Goal: Transaction & Acquisition: Purchase product/service

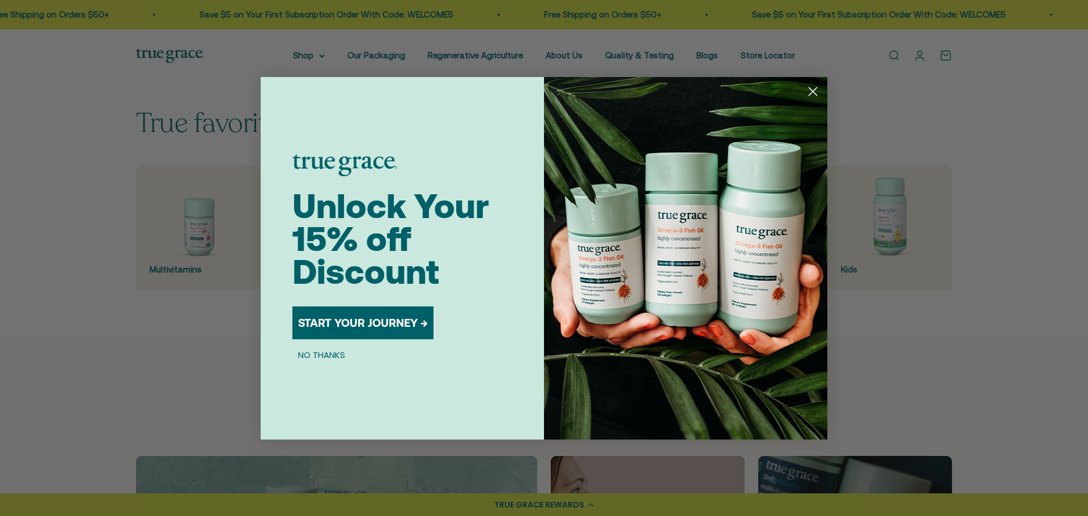
click at [320, 357] on button "NO THANKS" at bounding box center [321, 356] width 58 height 14
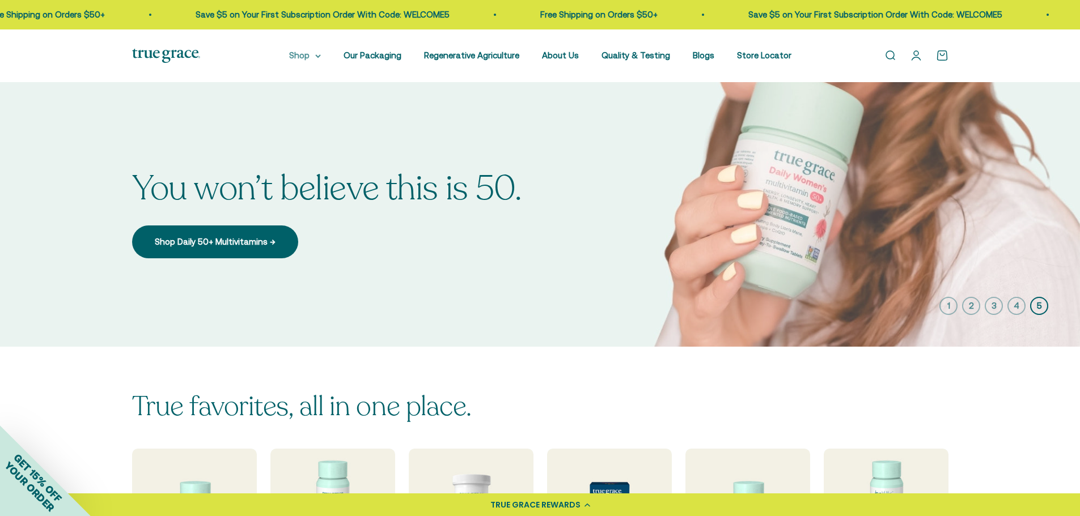
click at [309, 50] on summary "Shop" at bounding box center [305, 56] width 32 height 14
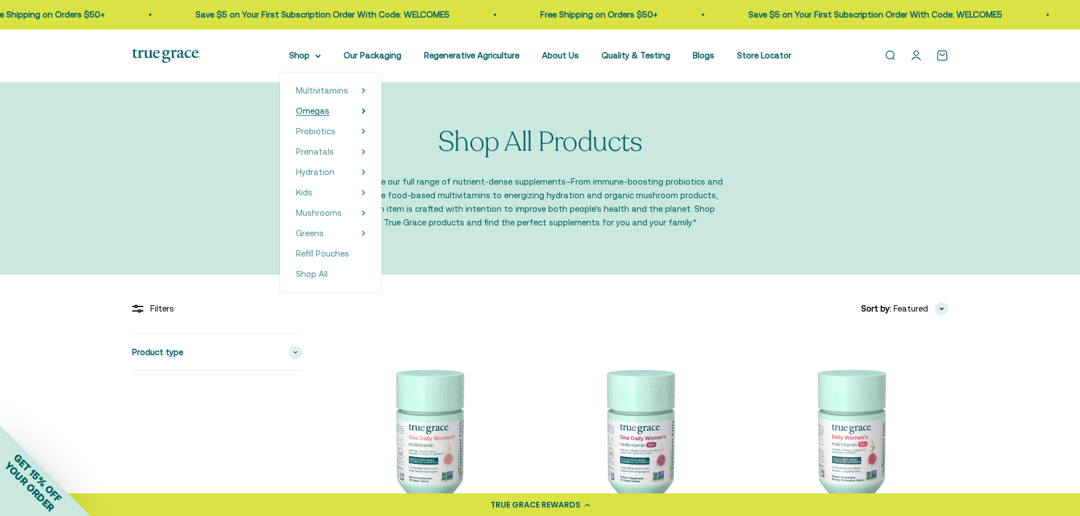
click at [315, 111] on span "Omegas" at bounding box center [312, 111] width 33 height 10
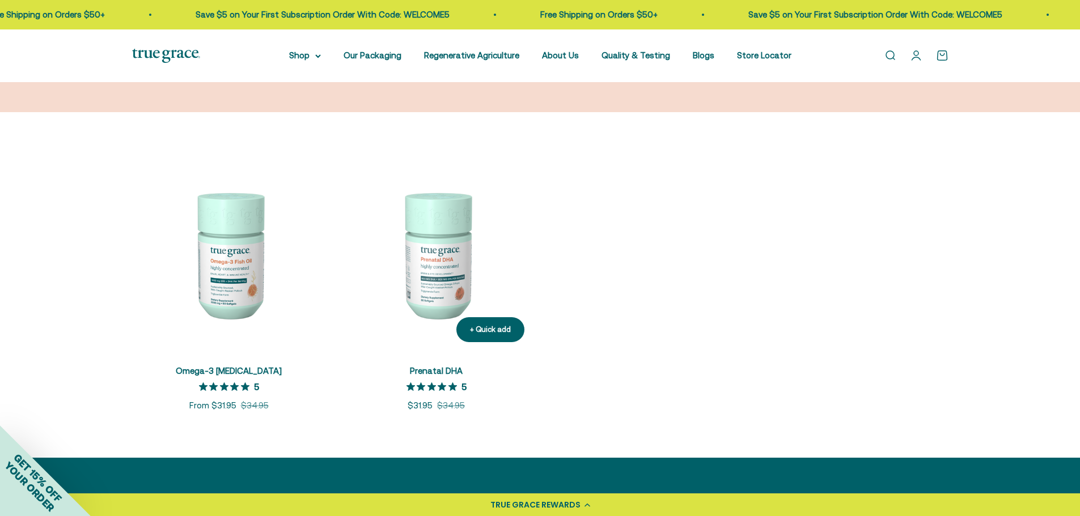
scroll to position [283, 0]
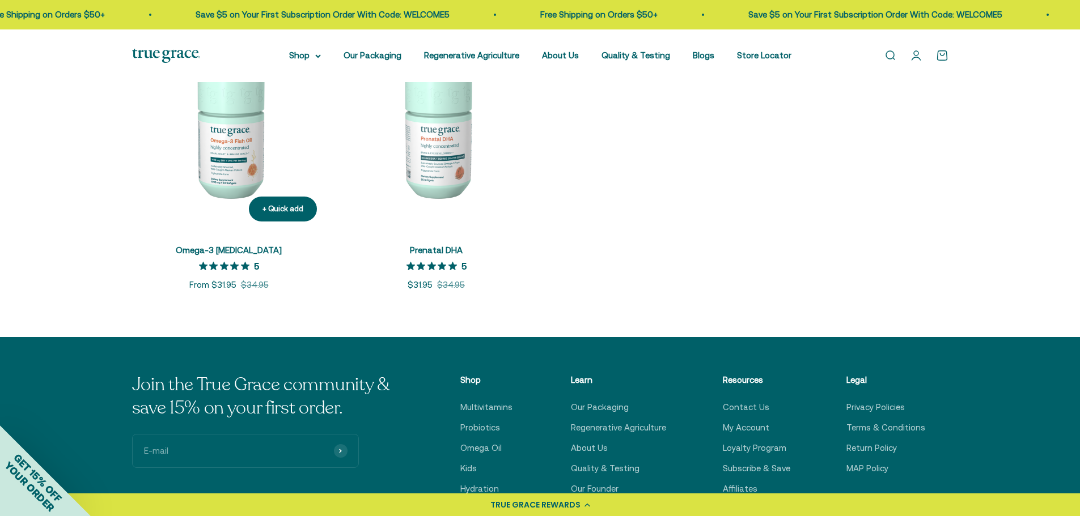
click at [237, 167] on img at bounding box center [229, 134] width 194 height 194
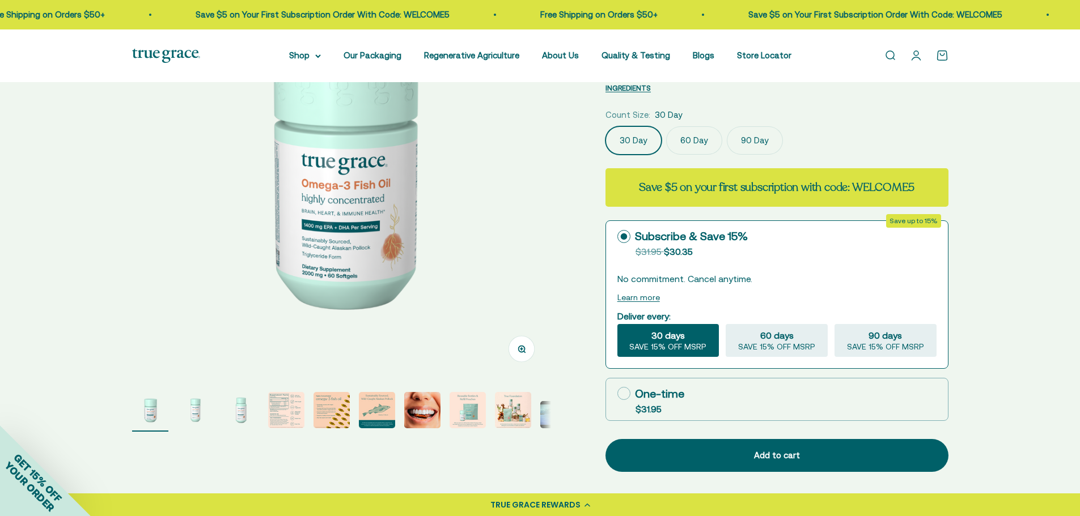
scroll to position [170, 0]
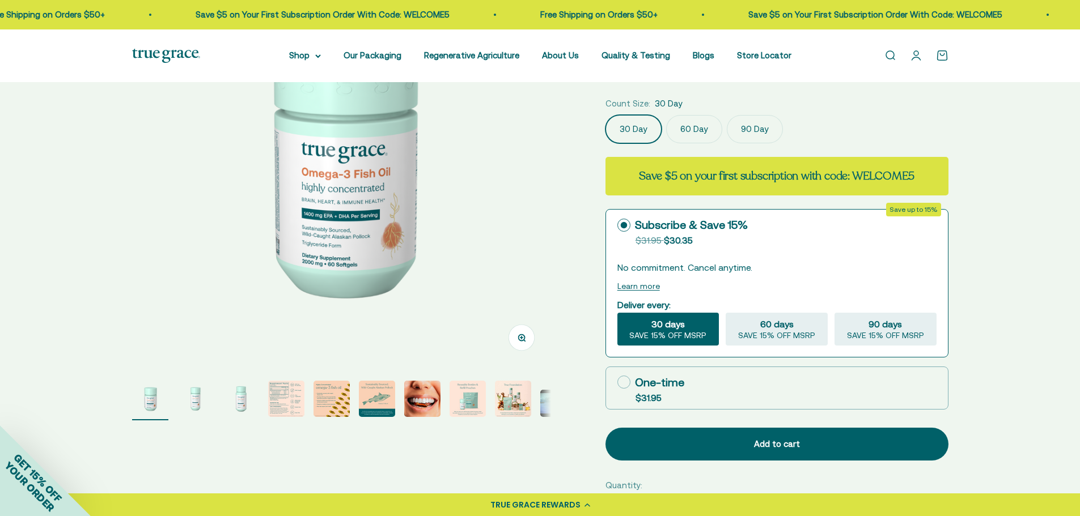
click at [684, 125] on label "60 Day" at bounding box center [694, 129] width 56 height 28
click at [605, 115] on input "60 Day" at bounding box center [605, 115] width 1 height 1
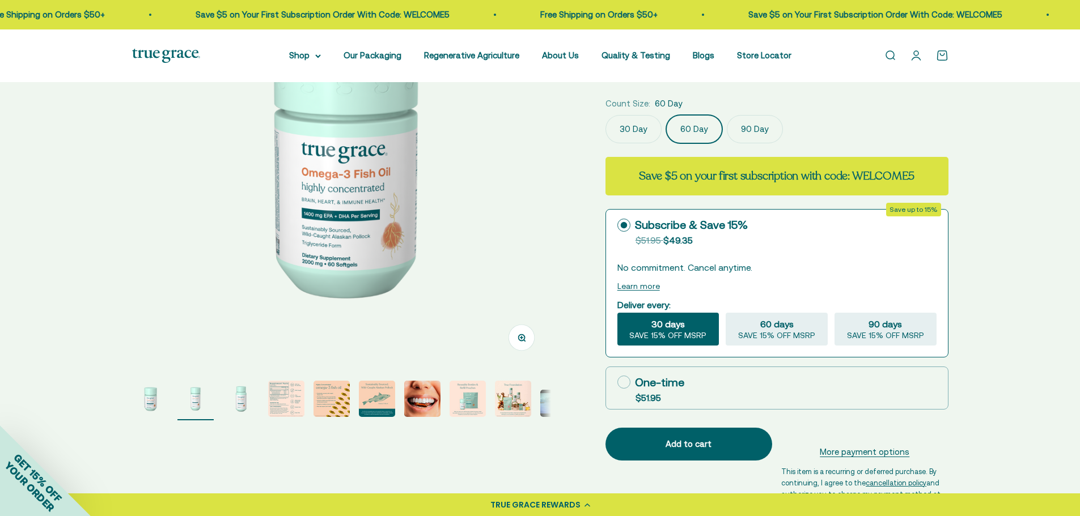
scroll to position [0, 433]
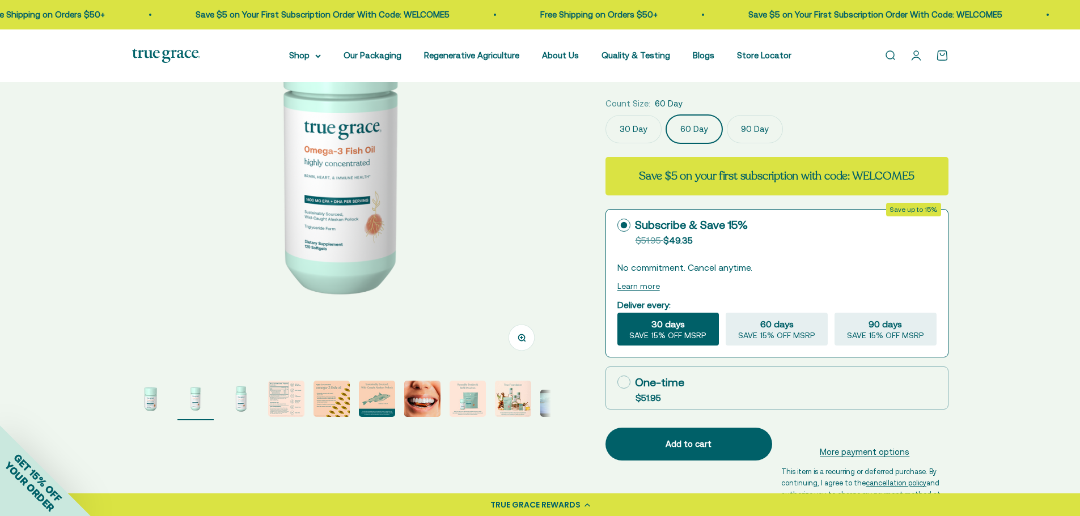
click at [472, 400] on img "Go to item 8" at bounding box center [468, 399] width 36 height 36
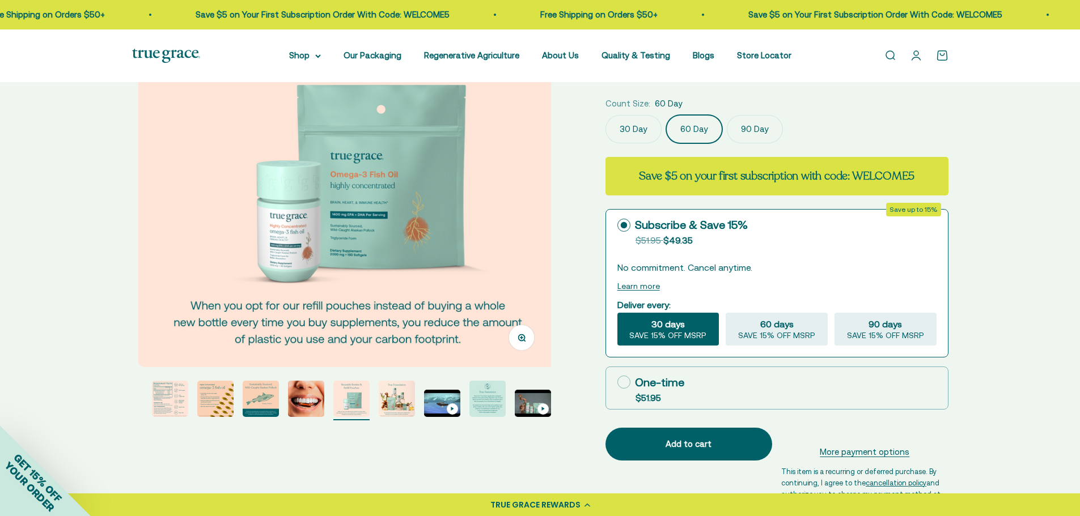
scroll to position [0, 3028]
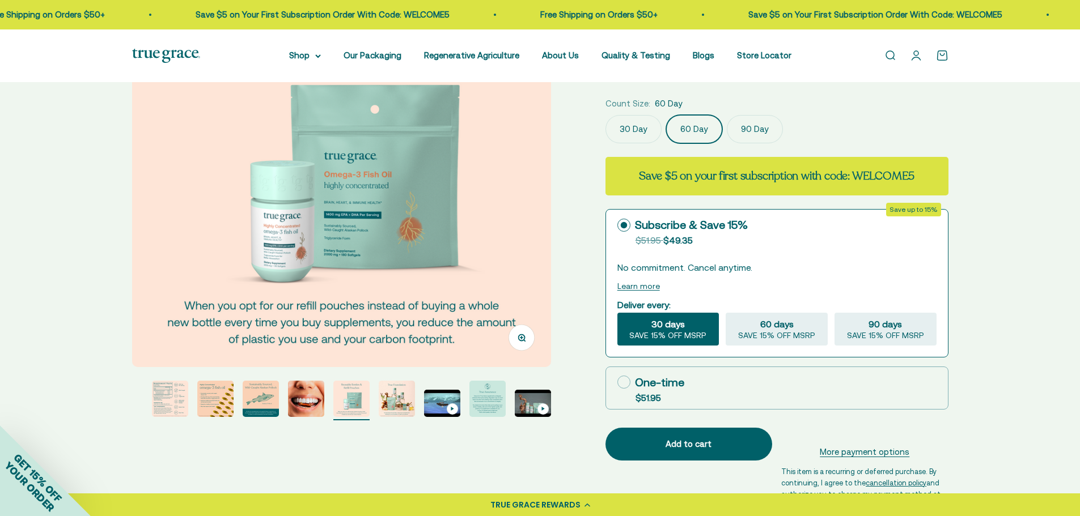
click at [740, 132] on label "90 Day" at bounding box center [755, 129] width 56 height 28
click at [605, 115] on input "90 Day" at bounding box center [605, 115] width 1 height 1
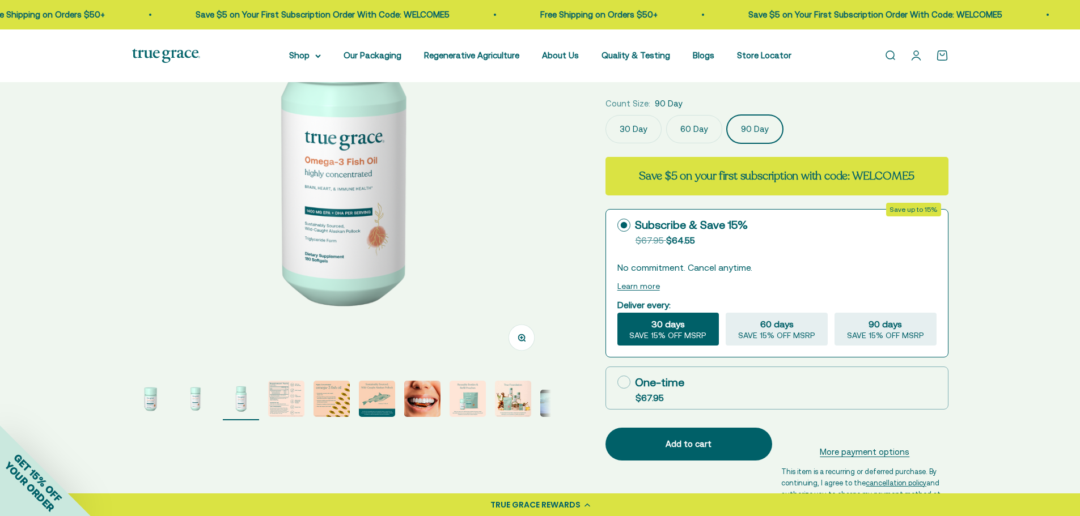
click at [643, 128] on label "30 Day" at bounding box center [633, 129] width 56 height 28
click at [605, 115] on input "30 Day" at bounding box center [605, 115] width 1 height 1
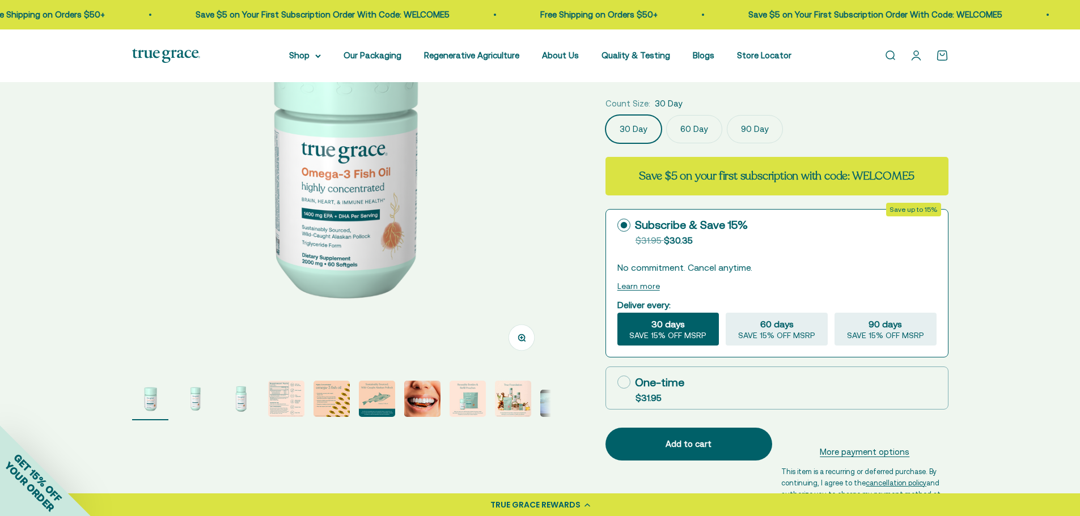
click at [697, 122] on label "60 Day" at bounding box center [694, 129] width 56 height 28
click at [605, 115] on input "60 Day" at bounding box center [605, 115] width 1 height 1
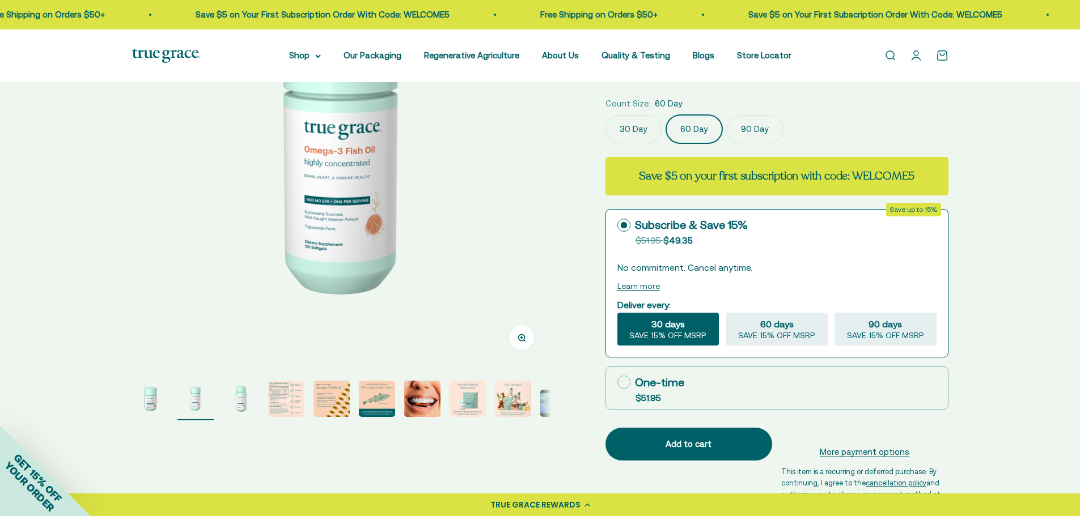
click at [642, 129] on label "30 Day" at bounding box center [633, 129] width 56 height 28
click at [605, 115] on input "30 Day" at bounding box center [605, 115] width 1 height 1
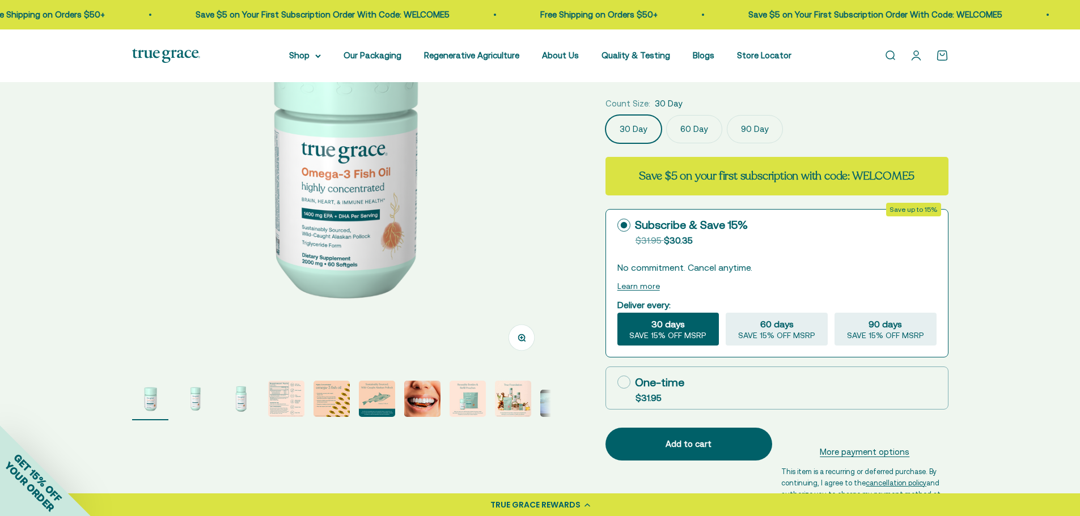
click at [624, 384] on icon at bounding box center [623, 382] width 13 height 13
click at [617, 383] on input "One-time $31.95" at bounding box center [617, 382] width 1 height 1
radio input "true"
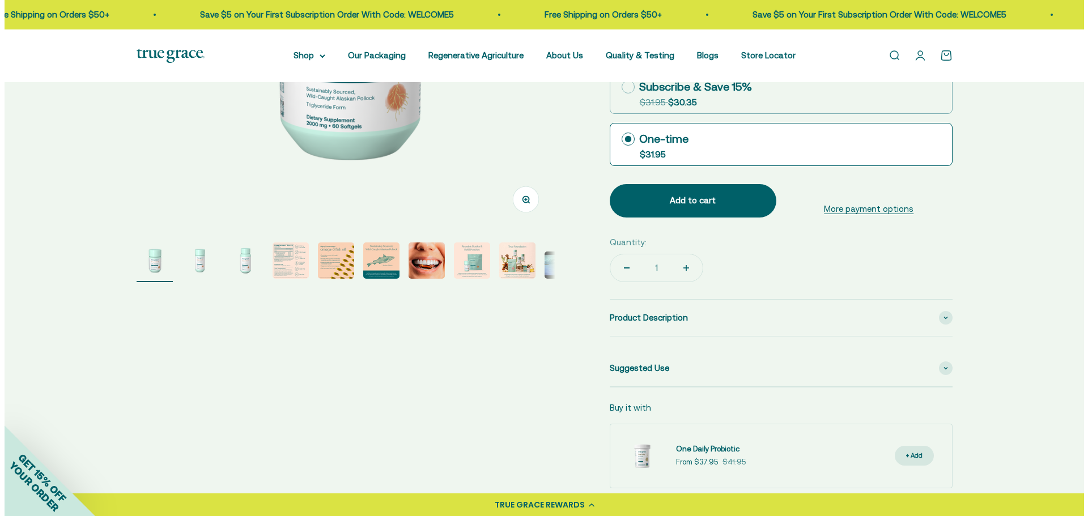
scroll to position [283, 0]
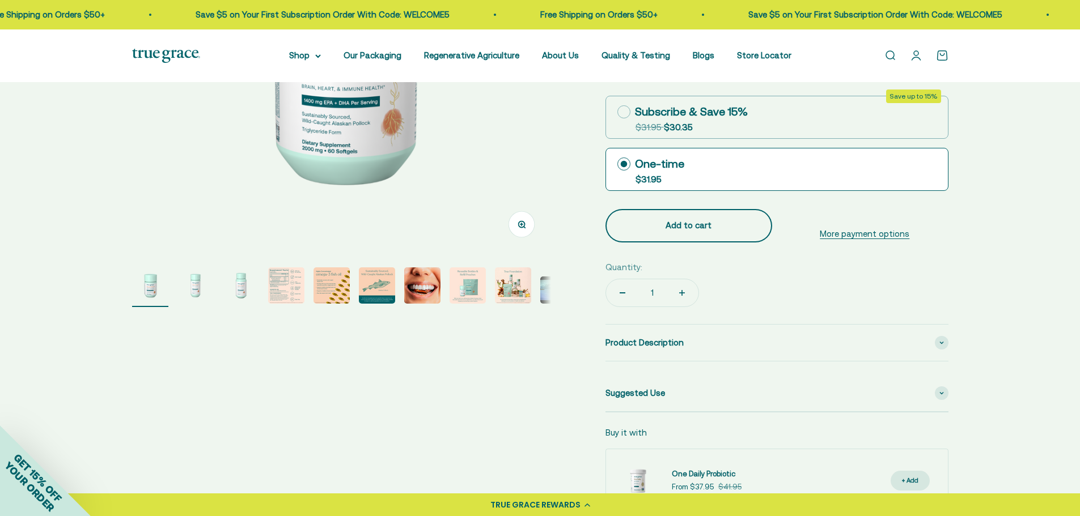
click at [673, 228] on div "Add to cart" at bounding box center [688, 226] width 121 height 14
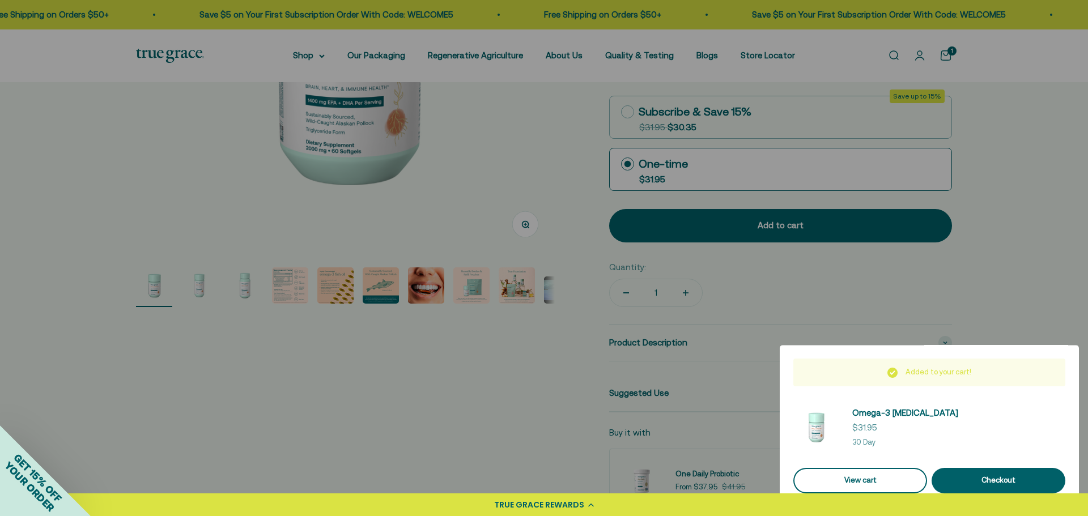
click at [863, 477] on link "View cart" at bounding box center [861, 481] width 134 height 26
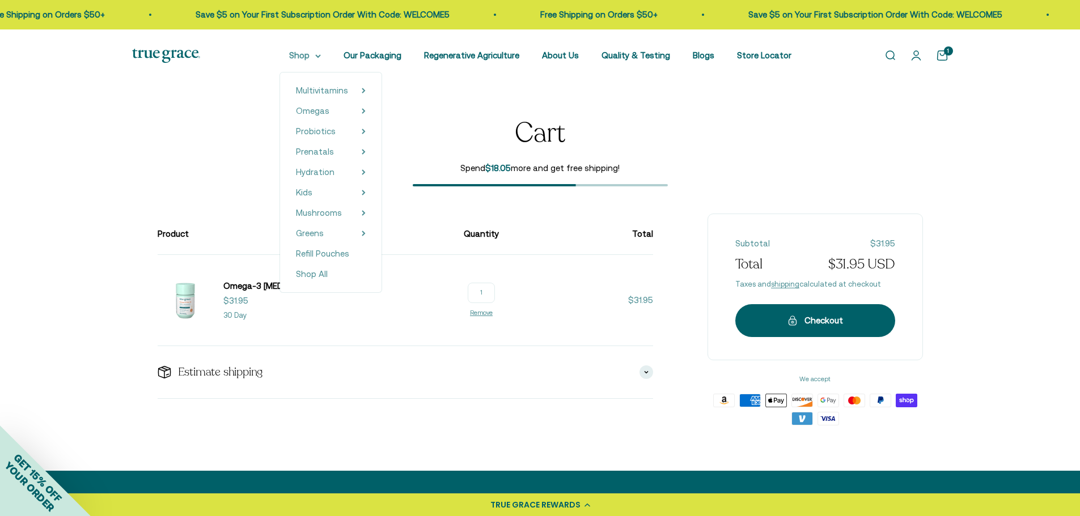
click at [312, 60] on summary "Shop" at bounding box center [305, 56] width 32 height 14
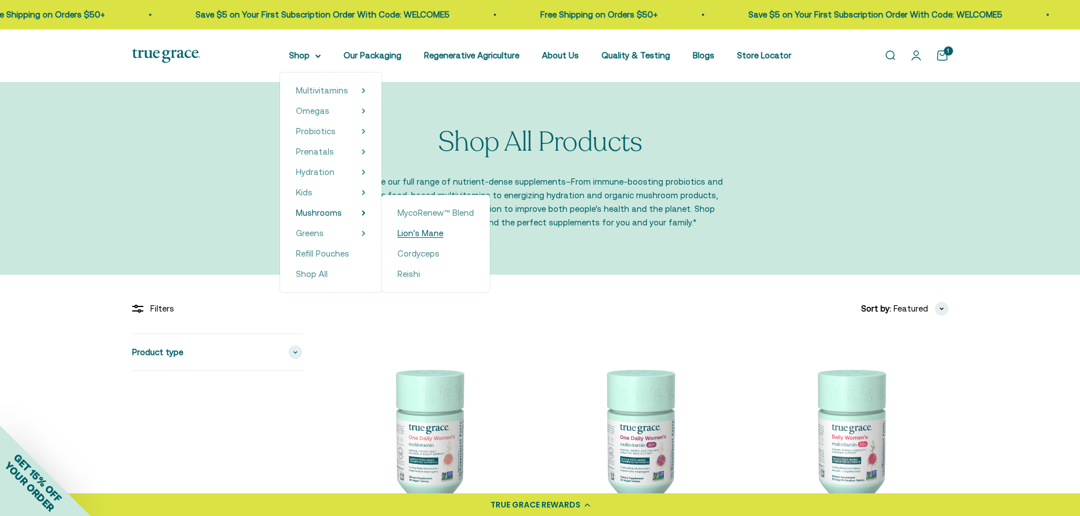
click at [422, 230] on span "Lion's Mane" at bounding box center [420, 233] width 46 height 10
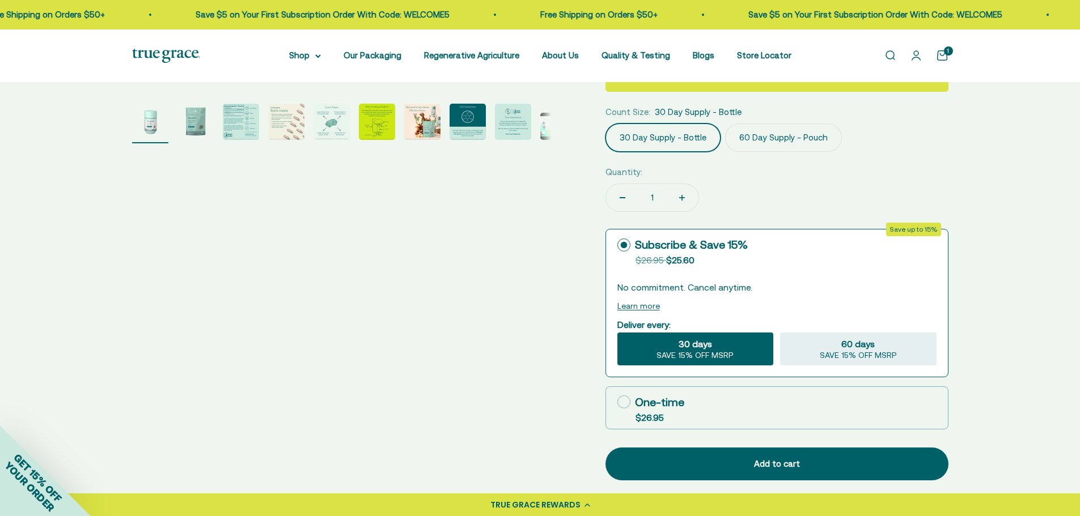
scroll to position [453, 0]
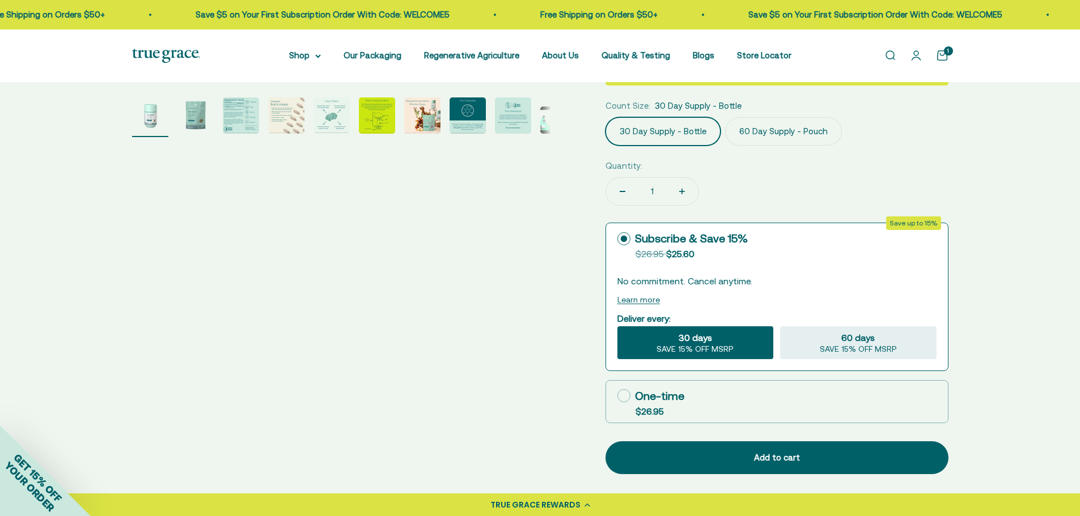
click at [620, 389] on icon at bounding box center [623, 395] width 13 height 13
click at [617, 396] on input "One-time $26.95" at bounding box center [617, 396] width 1 height 1
radio input "true"
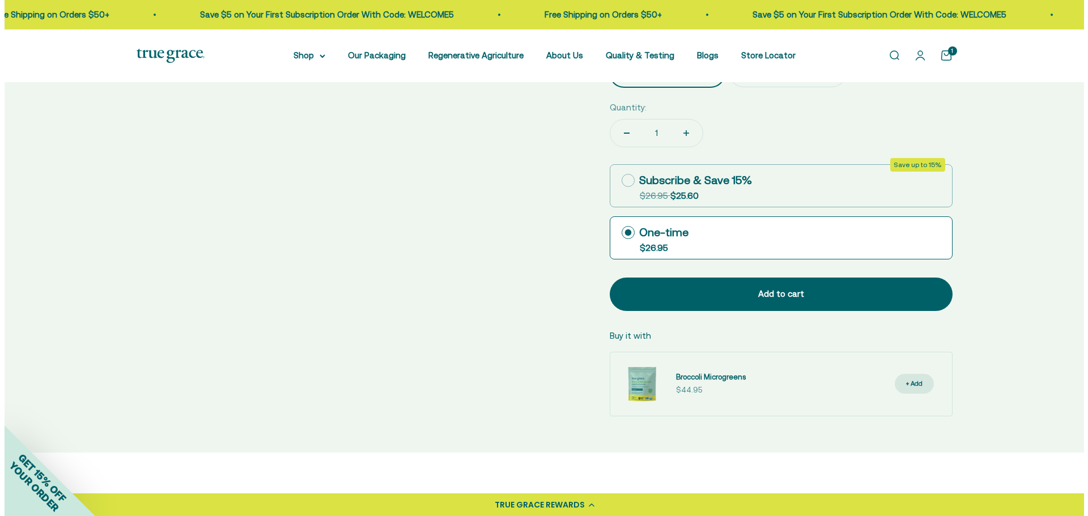
scroll to position [510, 0]
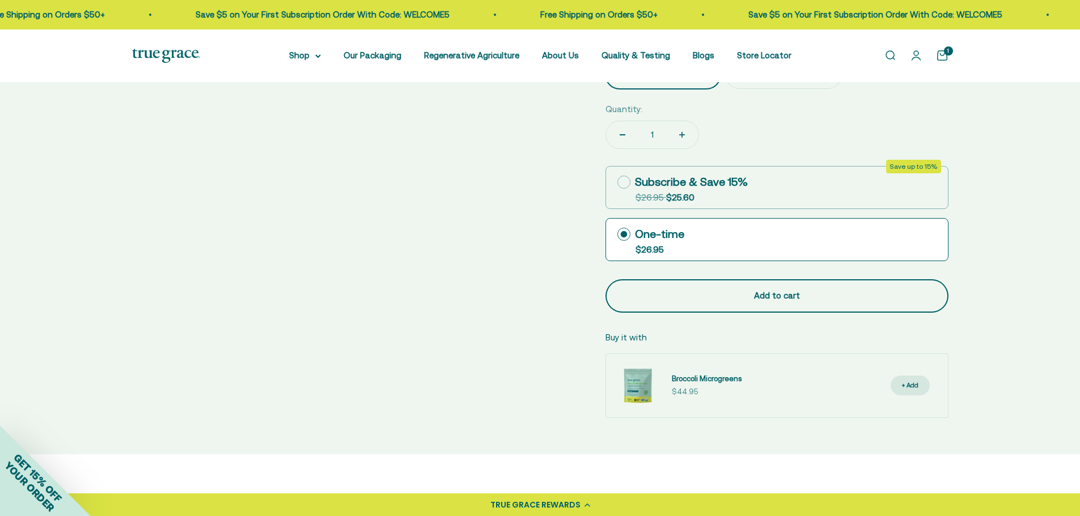
click at [678, 289] on div "Add to cart" at bounding box center [777, 296] width 298 height 14
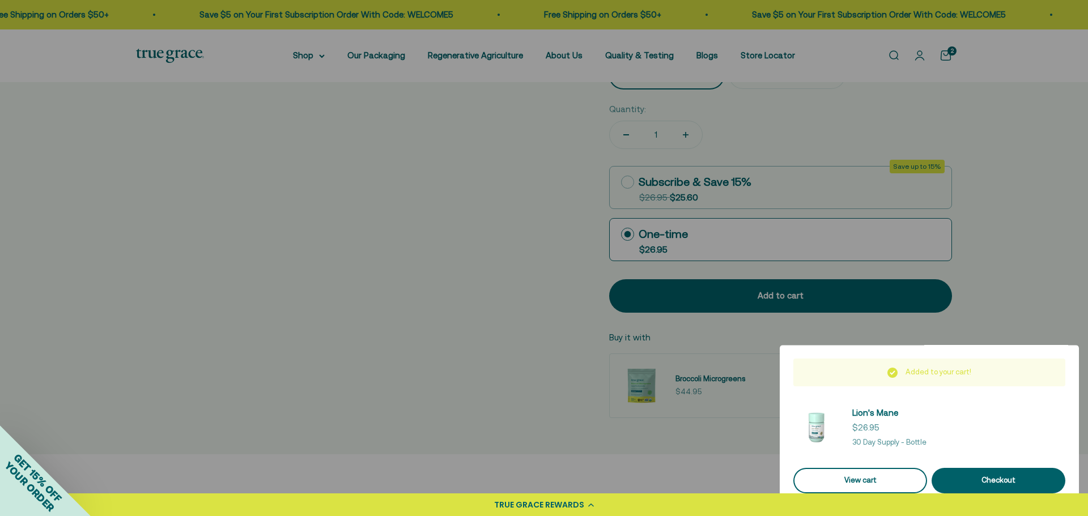
click at [847, 473] on link "View cart" at bounding box center [861, 481] width 134 height 26
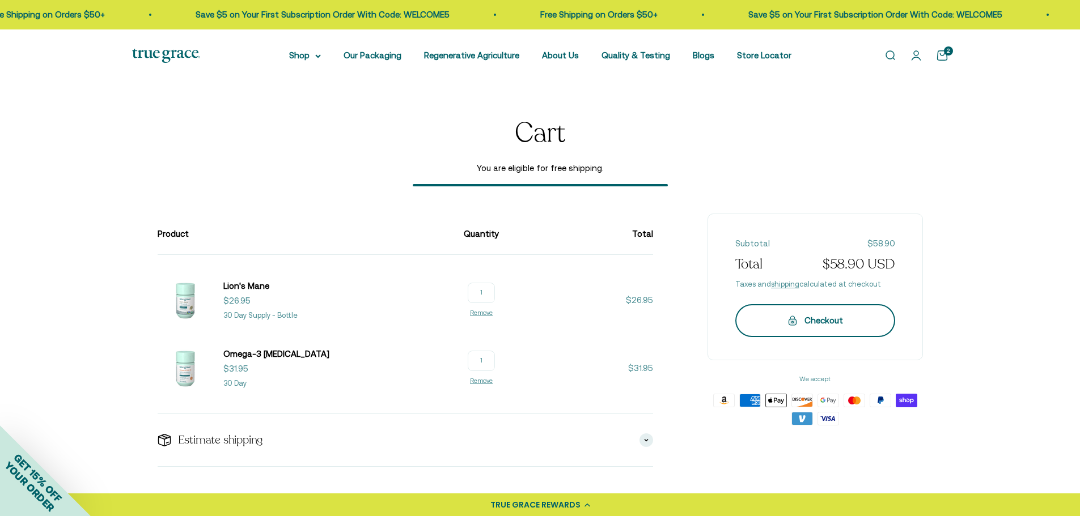
click at [857, 316] on div "Checkout" at bounding box center [815, 321] width 115 height 14
